Goal: Information Seeking & Learning: Check status

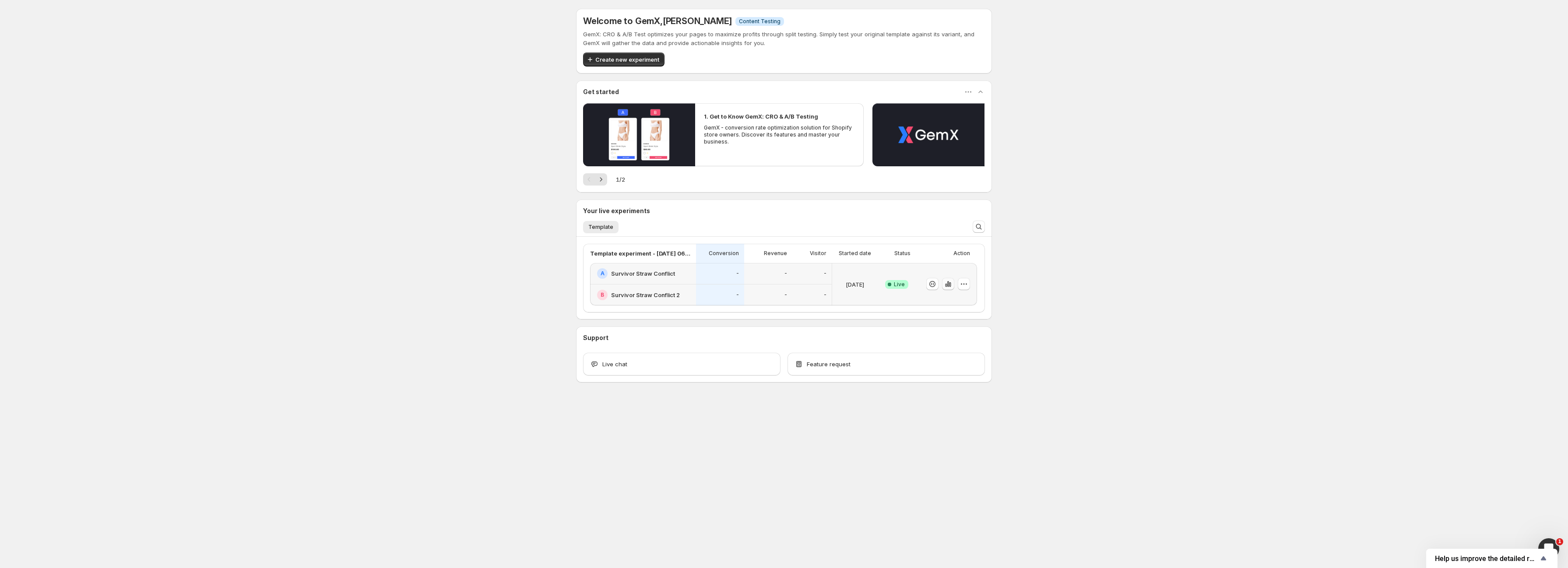
click at [951, 283] on icon "button" at bounding box center [948, 284] width 9 height 9
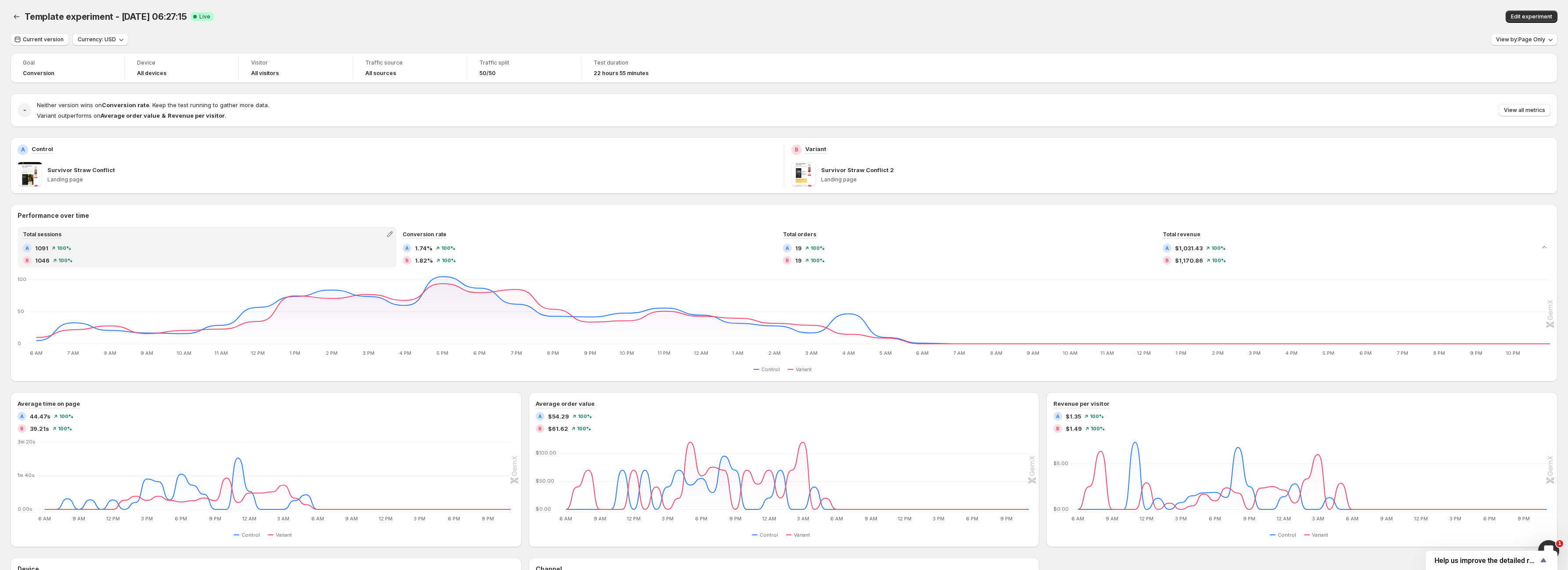
click at [176, 197] on div "Goal Conversion Device All devices Visitor All visitors Traffic source All sour…" at bounding box center [784, 392] width 1547 height 677
click at [389, 235] on icon "button" at bounding box center [390, 234] width 9 height 9
click at [369, 267] on span "Click-through rate" at bounding box center [356, 268] width 50 height 7
